Goal: Task Accomplishment & Management: Manage account settings

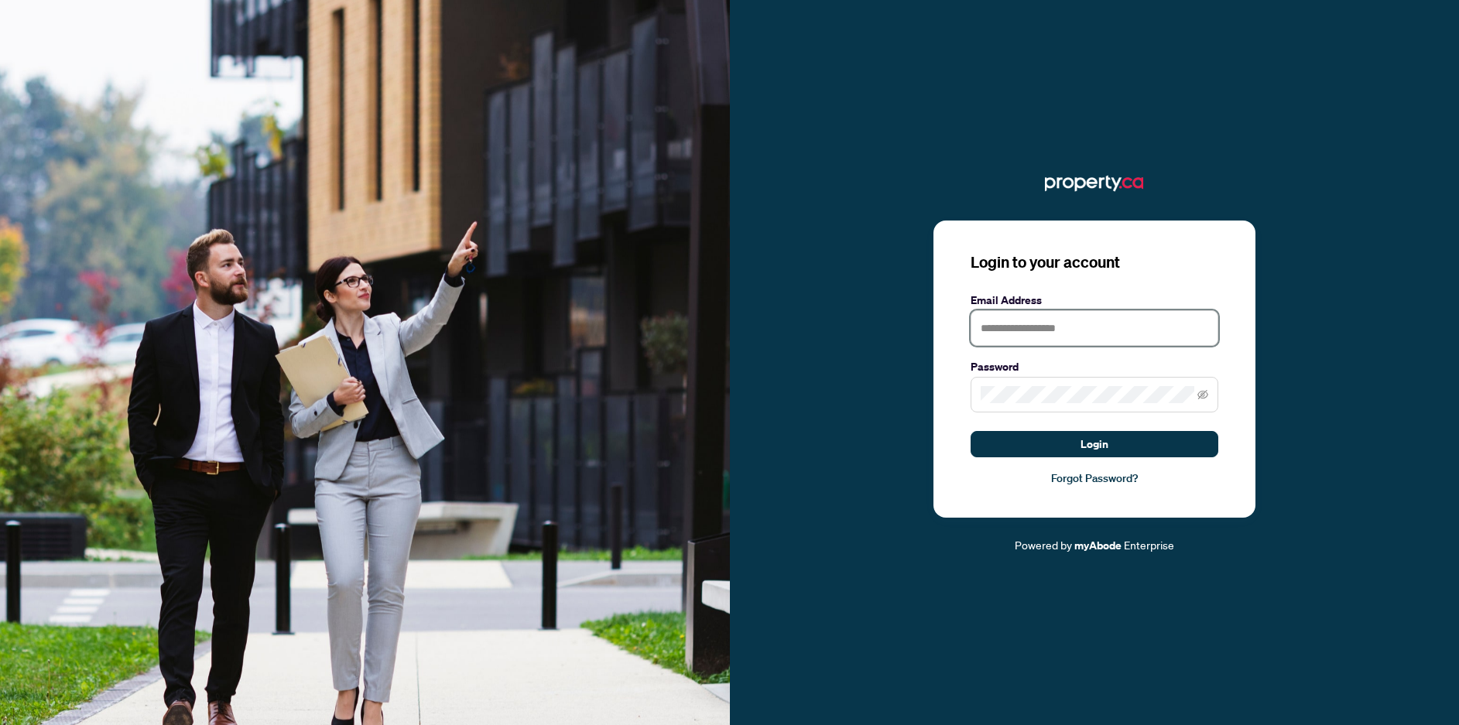
click at [1026, 318] on input "text" at bounding box center [1095, 328] width 248 height 36
type input "**********"
click at [1029, 383] on span at bounding box center [1095, 395] width 248 height 36
click at [971, 431] on button "Login" at bounding box center [1095, 444] width 248 height 26
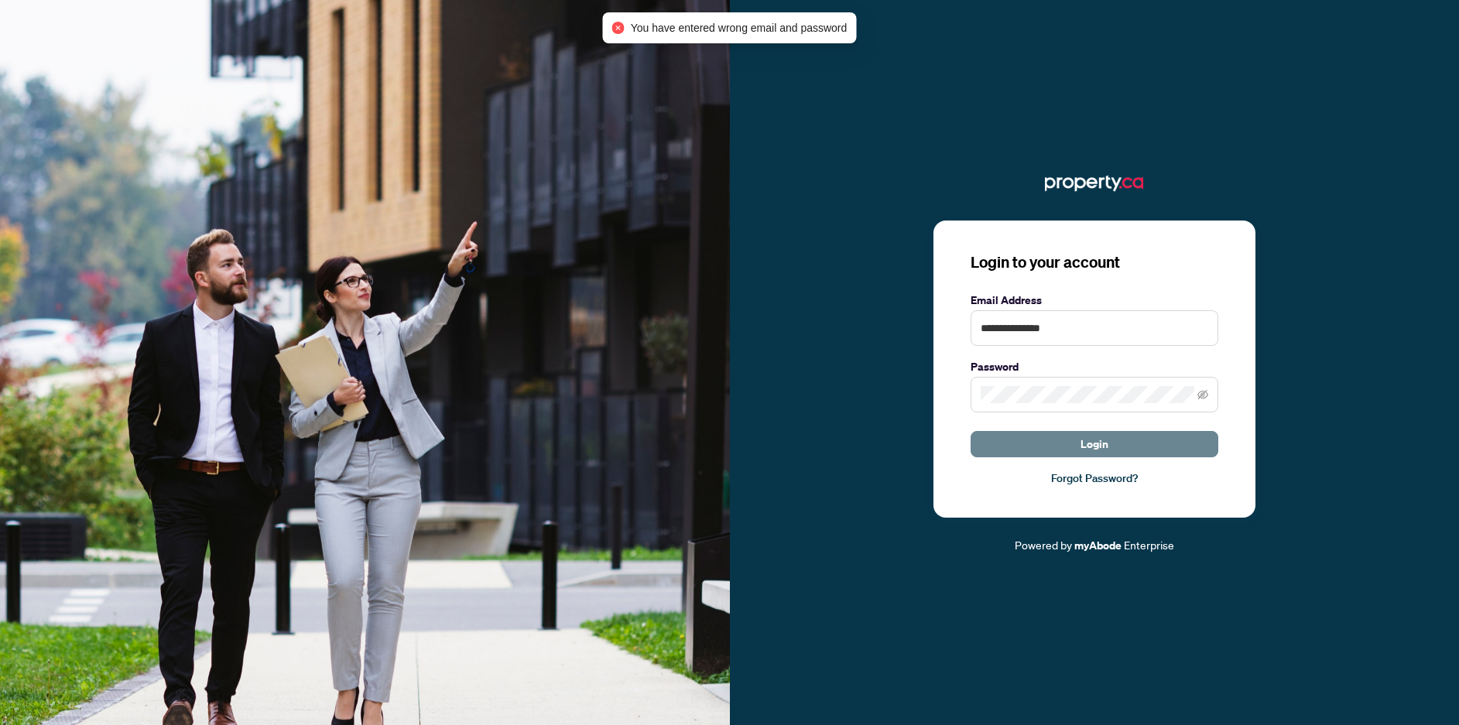
click at [1082, 434] on span "Login" at bounding box center [1095, 444] width 28 height 25
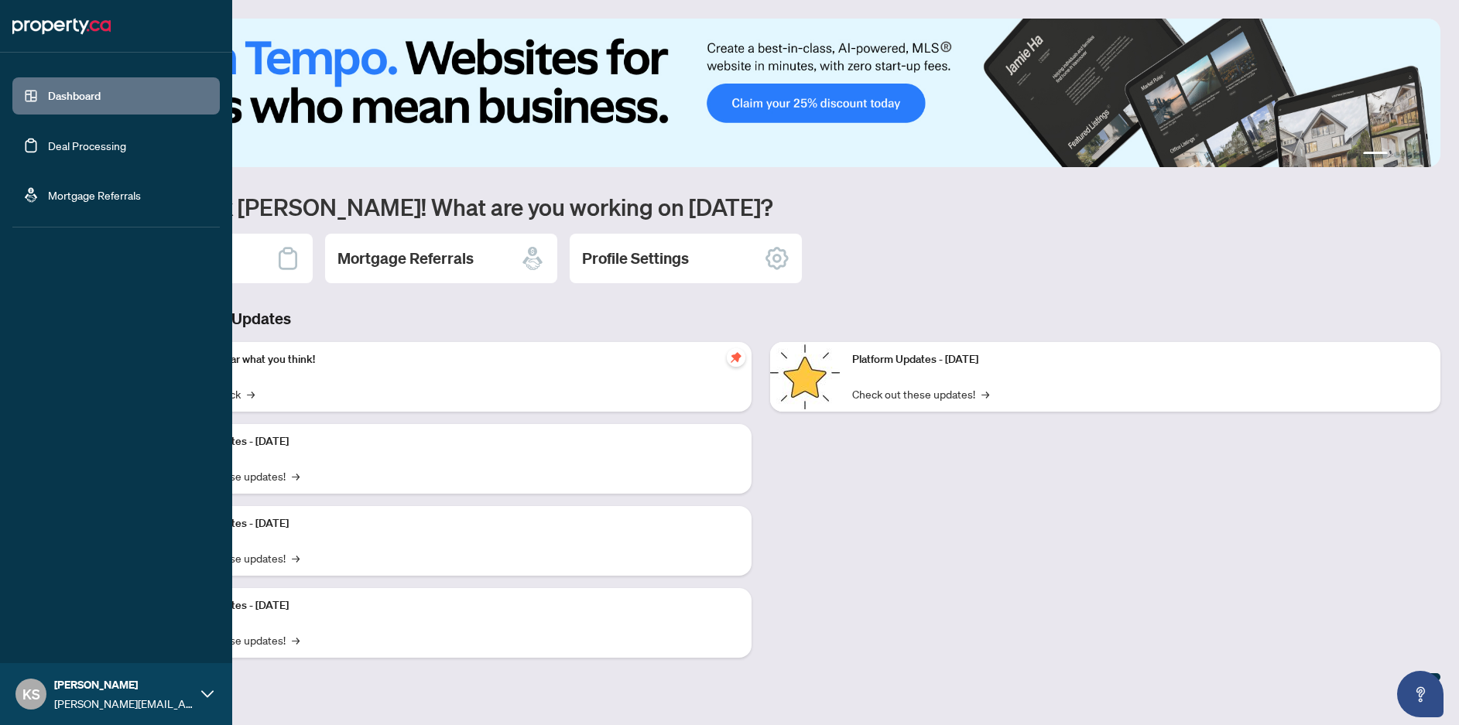
click at [48, 139] on link "Deal Processing" at bounding box center [87, 146] width 78 height 14
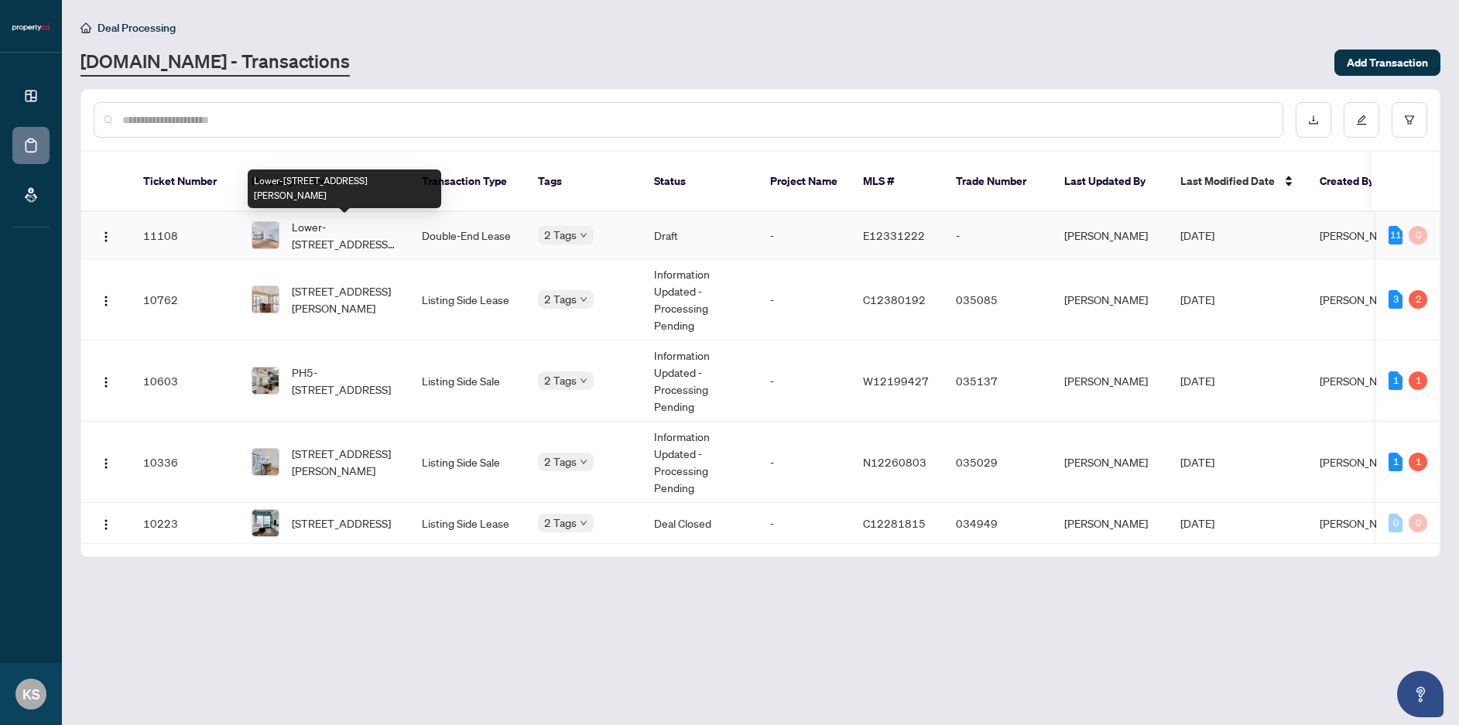
click at [328, 237] on span "Lower-[STREET_ADDRESS][PERSON_NAME]" at bounding box center [344, 235] width 105 height 34
